Goal: Transaction & Acquisition: Purchase product/service

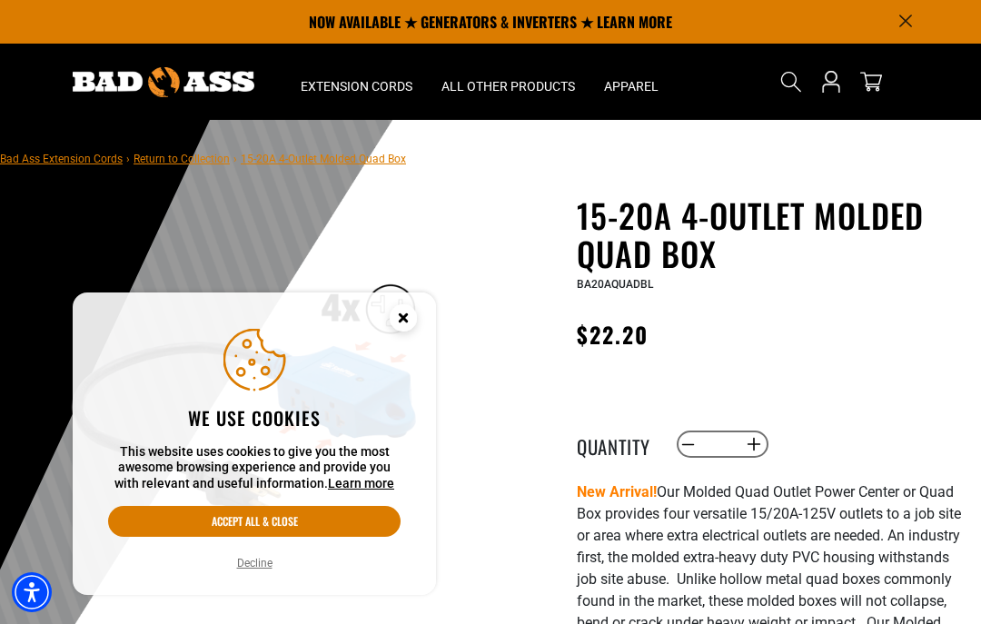
click at [400, 319] on icon "Close this option" at bounding box center [403, 317] width 6 height 6
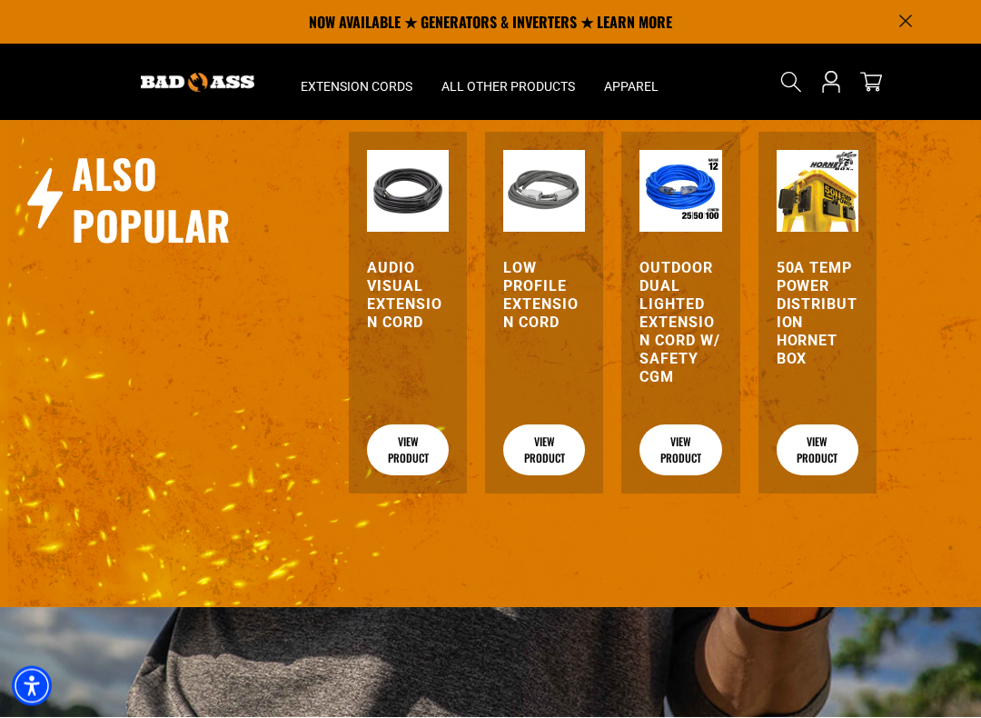
scroll to position [2041, 0]
click at [402, 424] on link "View Product" at bounding box center [408, 449] width 82 height 51
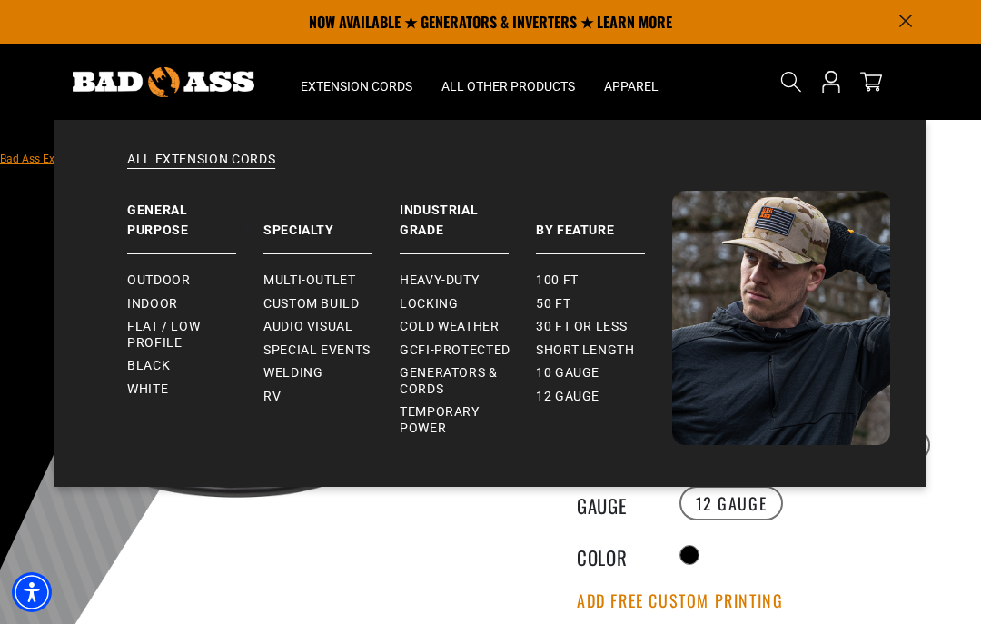
click at [469, 281] on span "Heavy-Duty" at bounding box center [439, 281] width 79 height 16
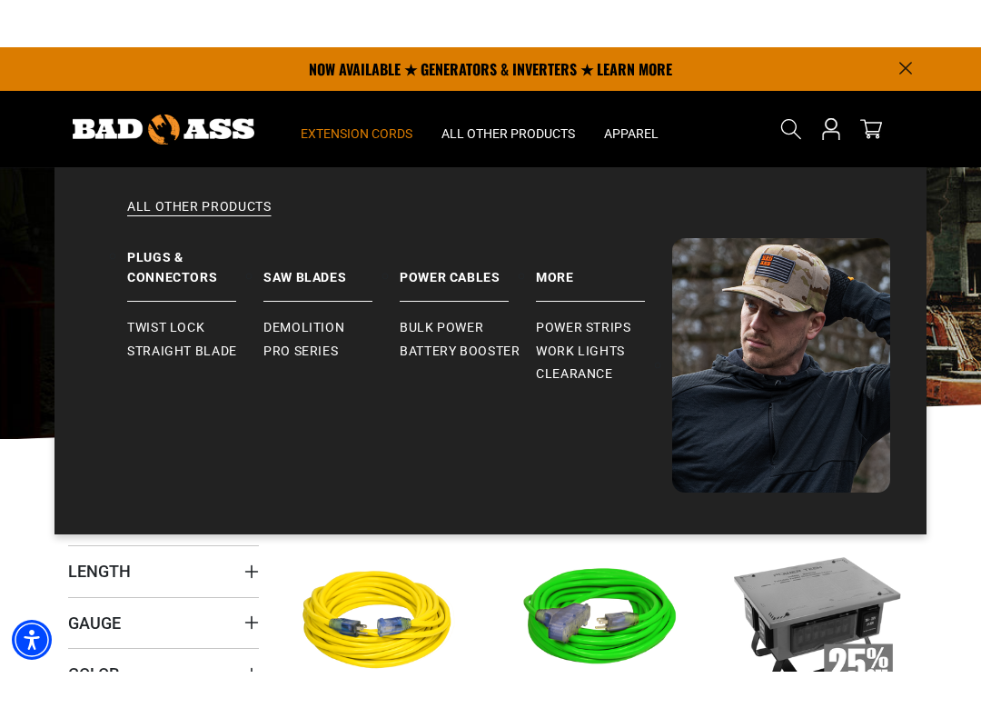
scroll to position [3, 0]
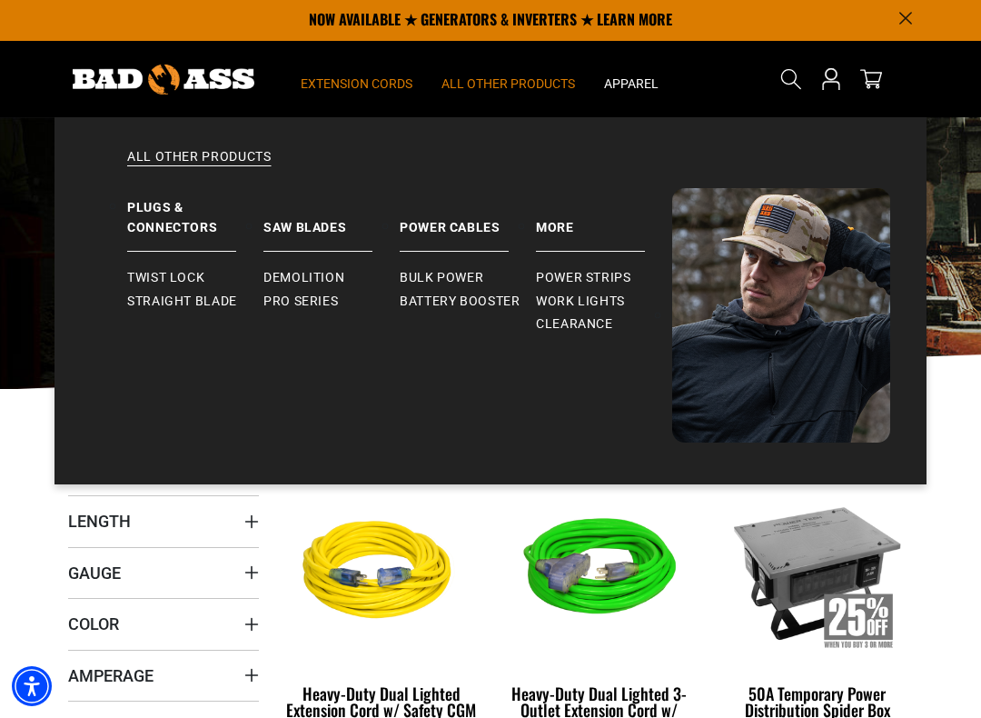
click at [527, 78] on span "All Other Products" at bounding box center [509, 83] width 134 height 16
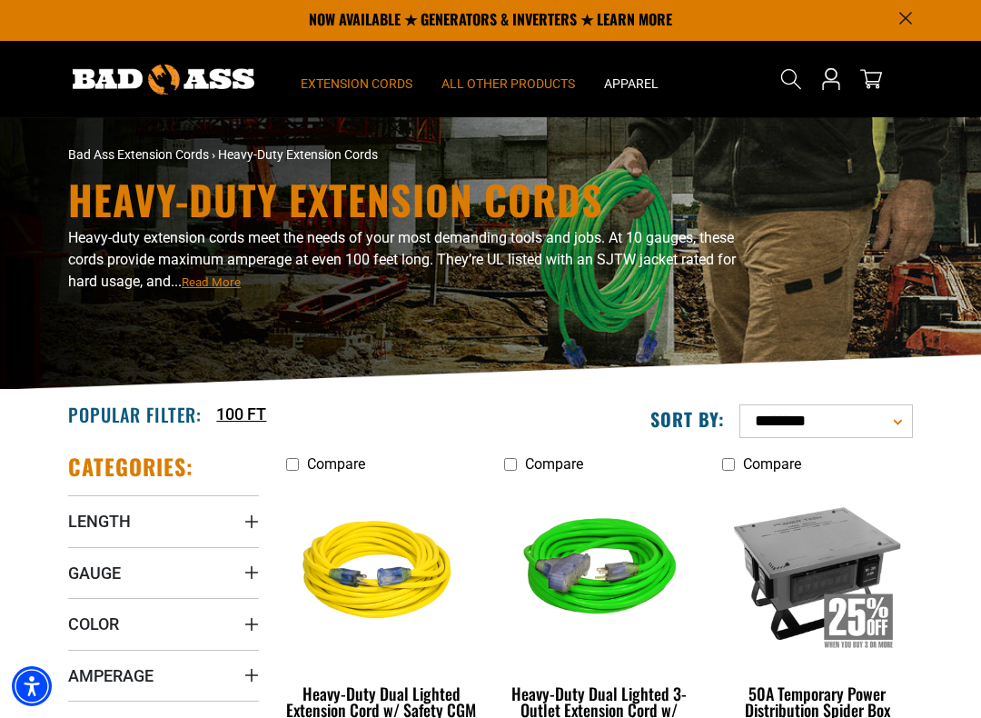
click at [512, 75] on span "All Other Products" at bounding box center [509, 83] width 134 height 16
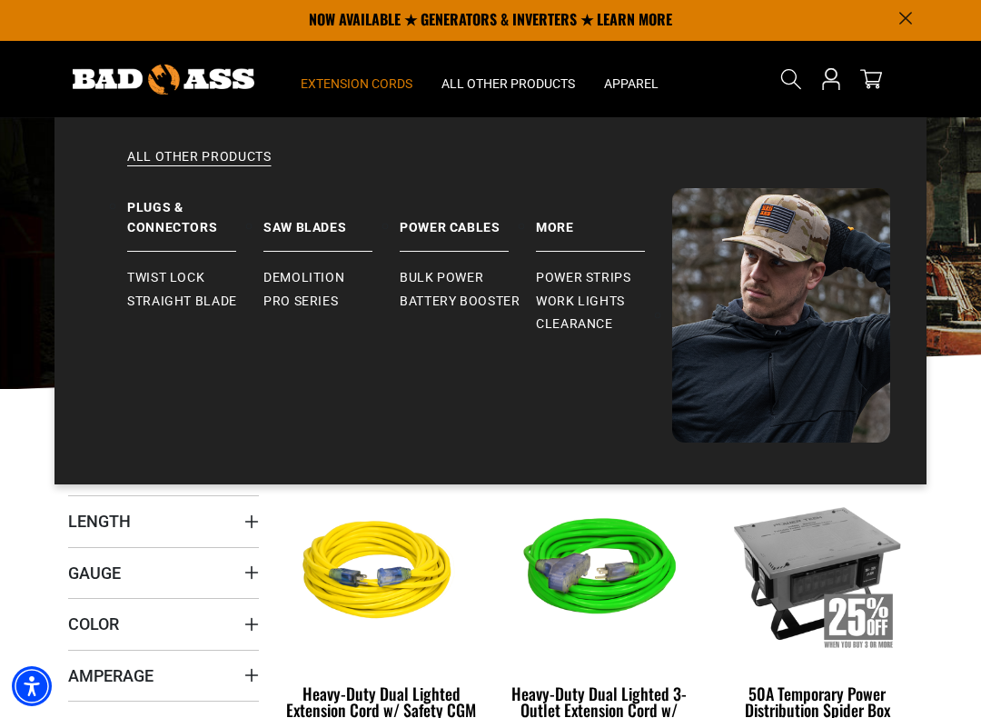
click at [204, 304] on span "Straight Blade" at bounding box center [182, 302] width 110 height 16
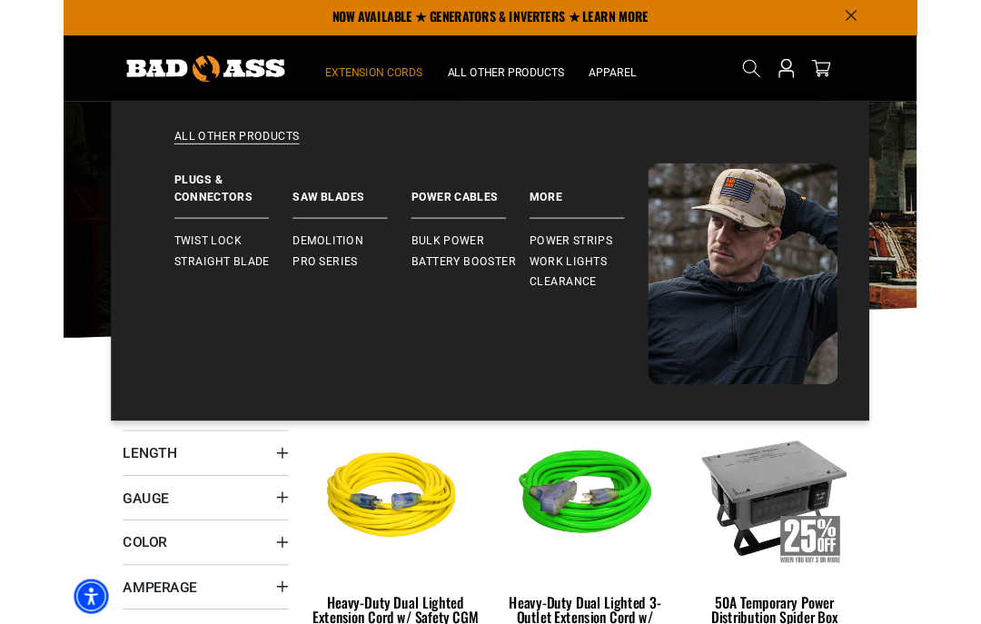
scroll to position [96, 0]
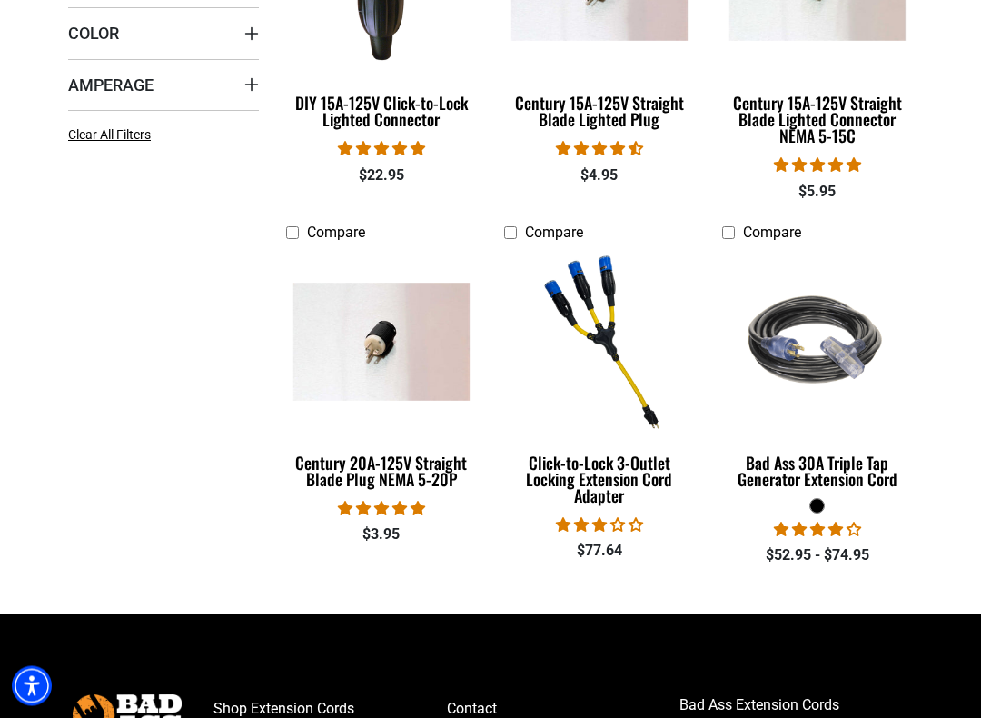
scroll to position [593, 0]
click at [407, 338] on img at bounding box center [382, 342] width 196 height 118
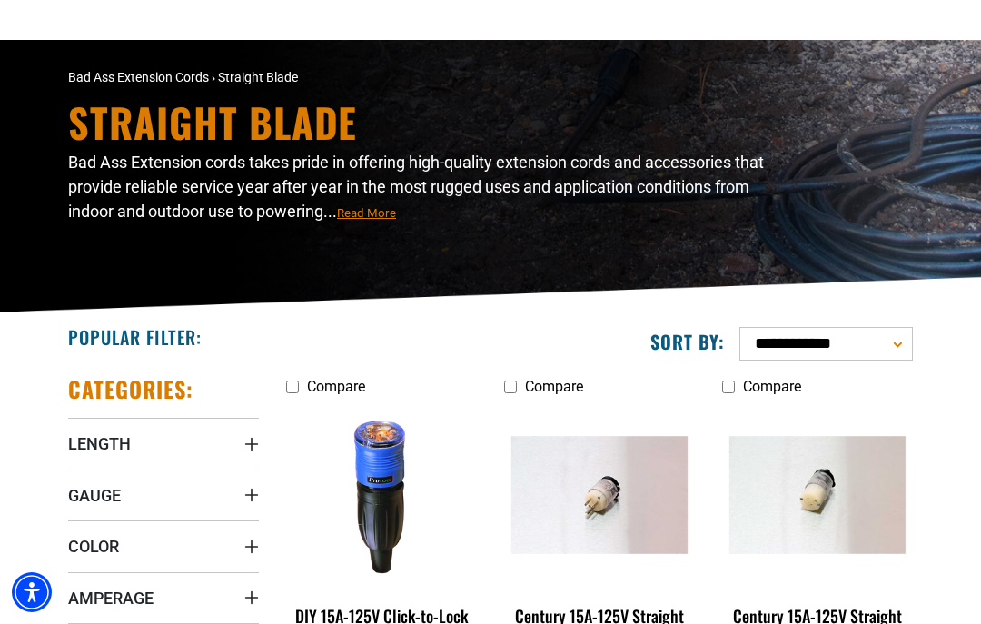
scroll to position [0, 0]
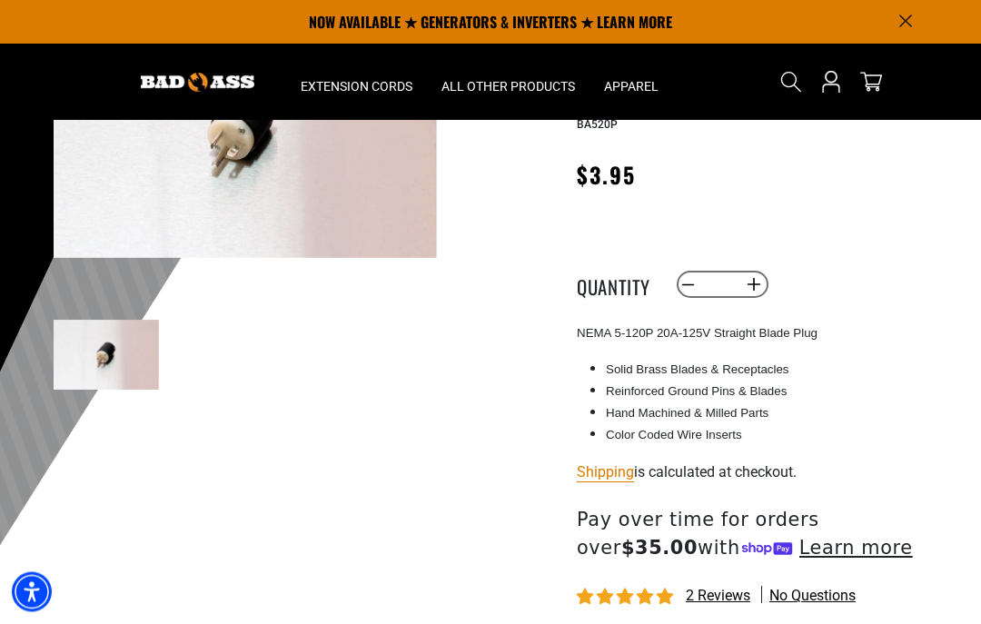
scroll to position [193, 0]
